Goal: Transaction & Acquisition: Register for event/course

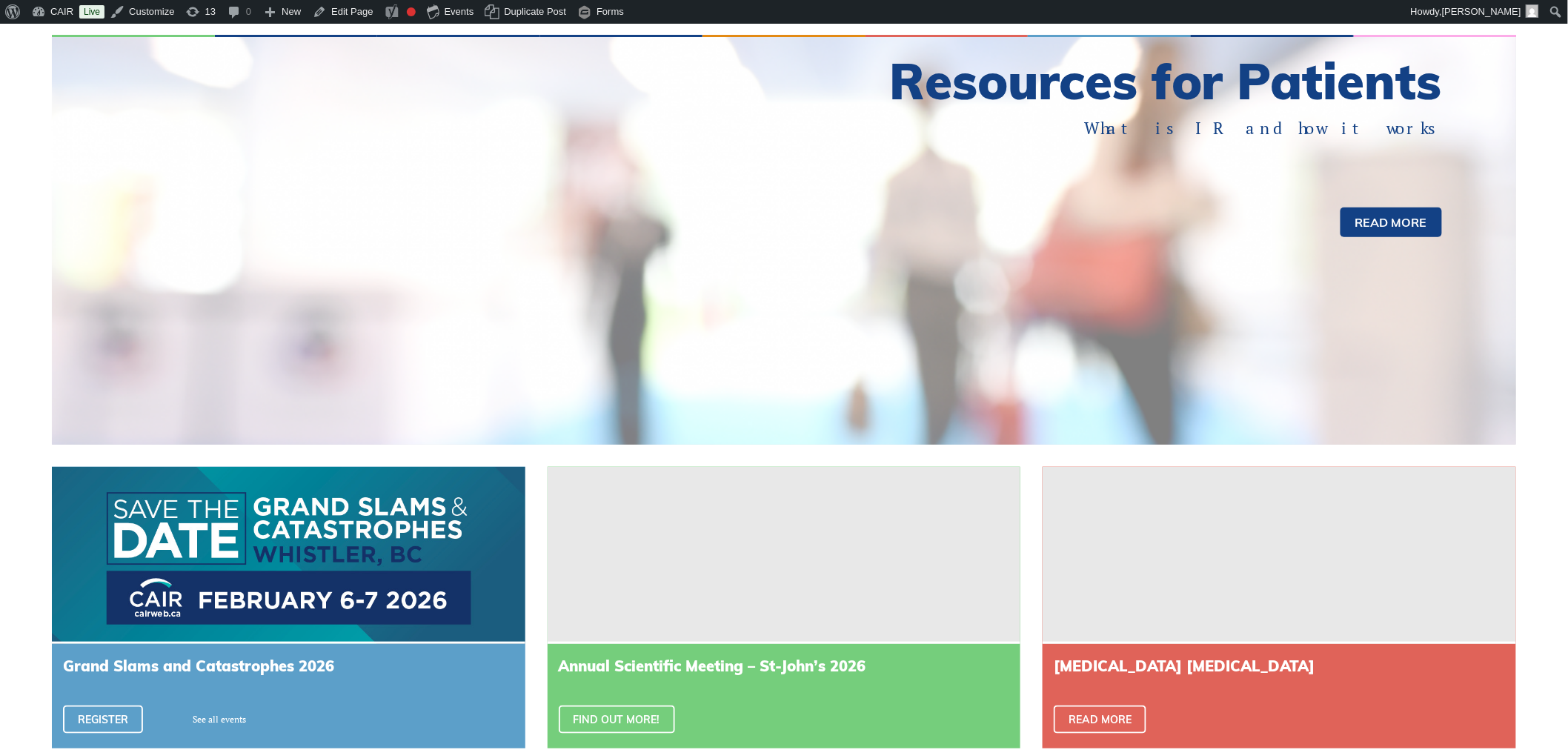
scroll to position [412, 0]
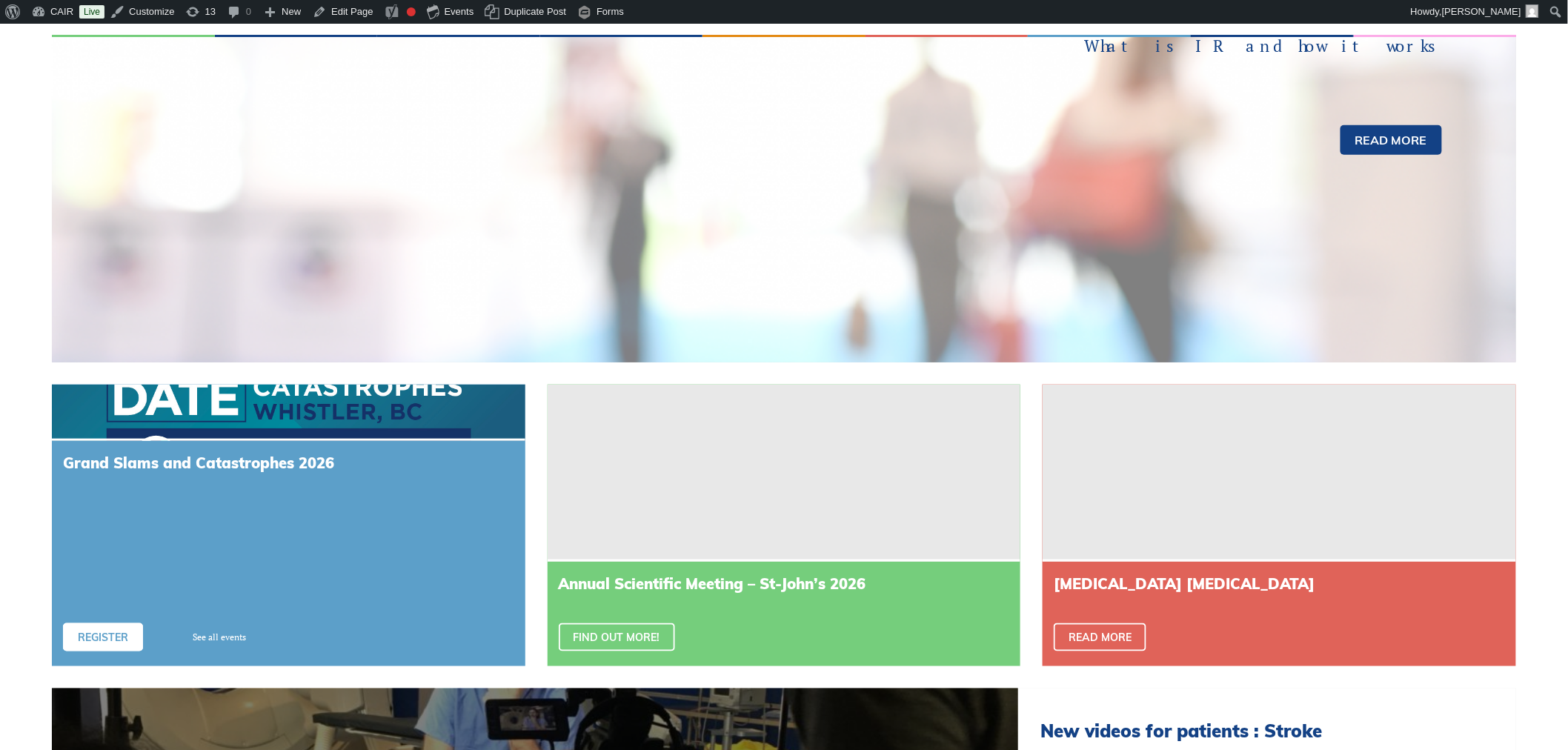
click at [121, 640] on link "Register" at bounding box center [103, 637] width 80 height 28
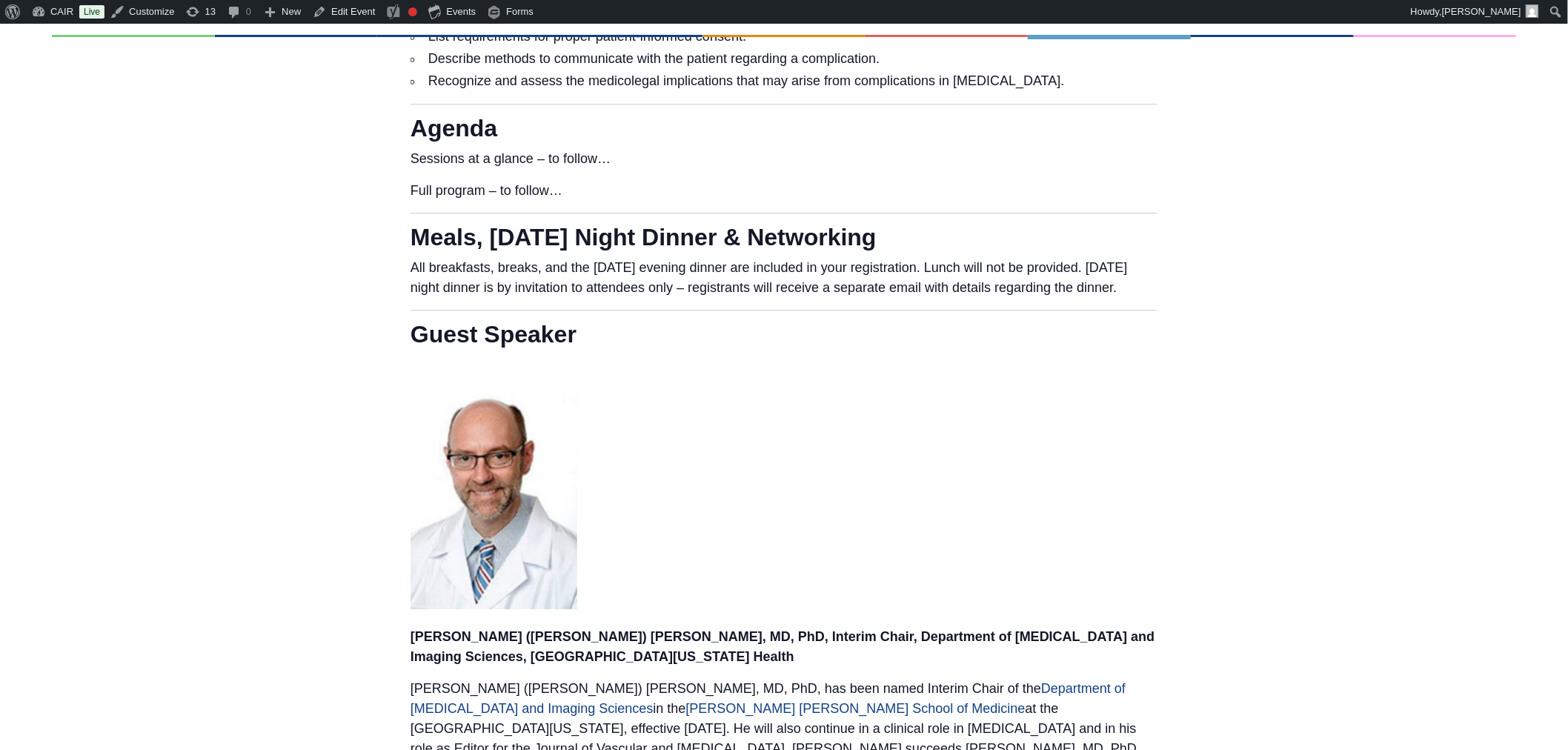
scroll to position [1812, 0]
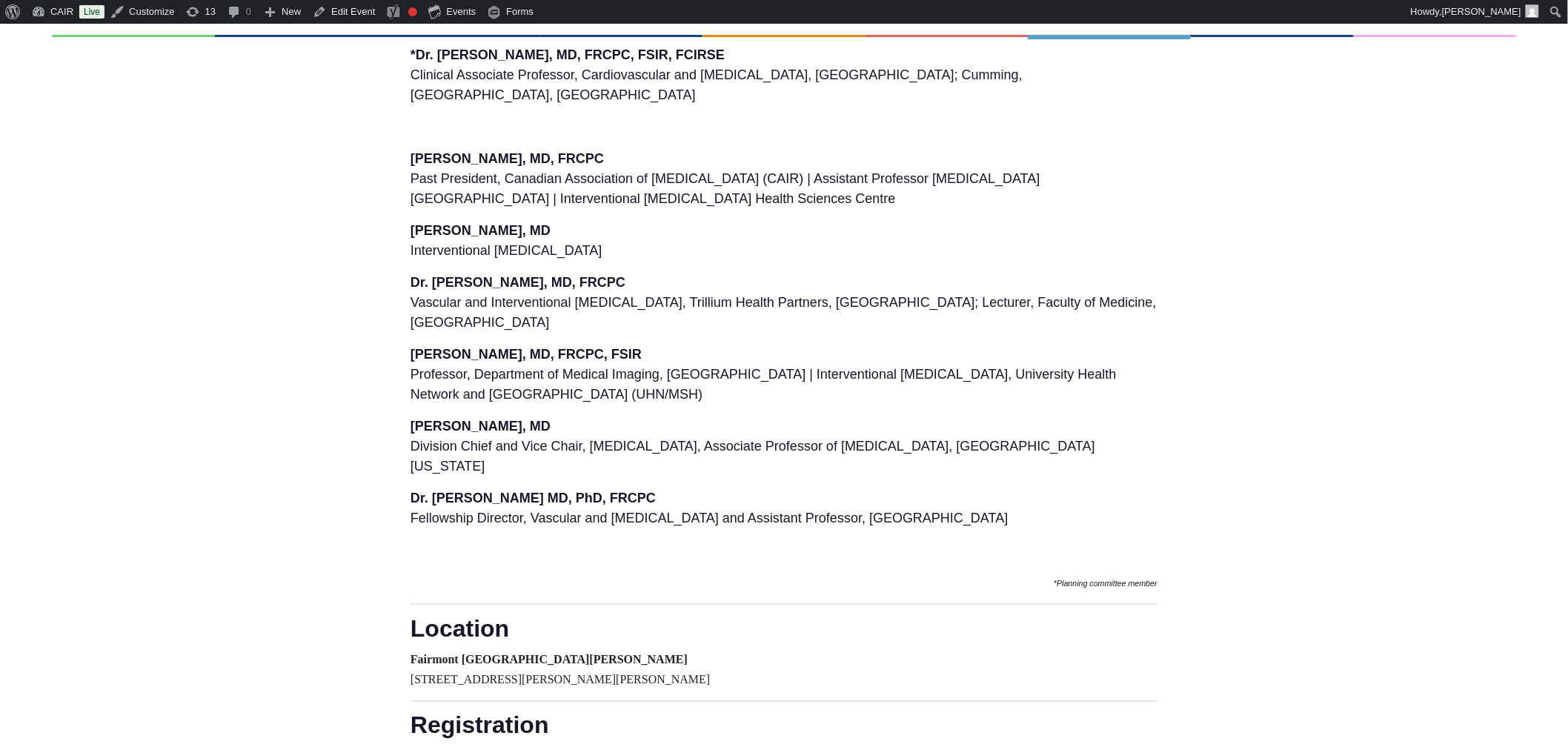
scroll to position [2469, 0]
